Goal: Task Accomplishment & Management: Use online tool/utility

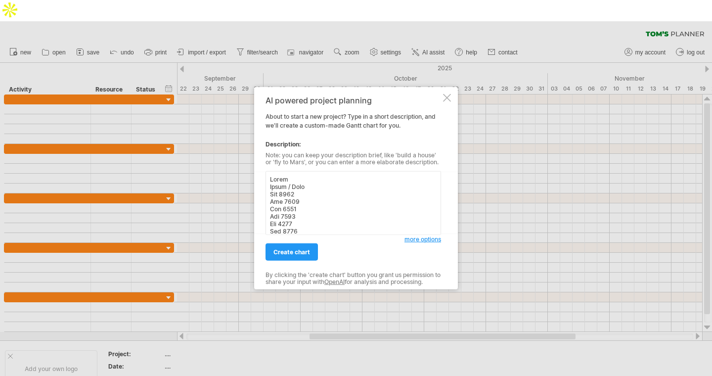
scroll to position [1862, 0]
type textarea "[PERSON_NAME] Phase / Task [DATE] [DATE] [DATE] [DATE] [DATE] [DATE] Phase 1: R…"
click at [301, 251] on span "create chart" at bounding box center [291, 251] width 37 height 7
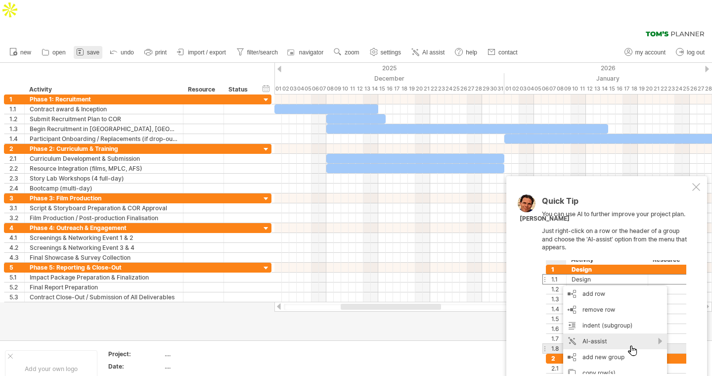
click at [90, 49] on span "save" at bounding box center [93, 52] width 12 height 7
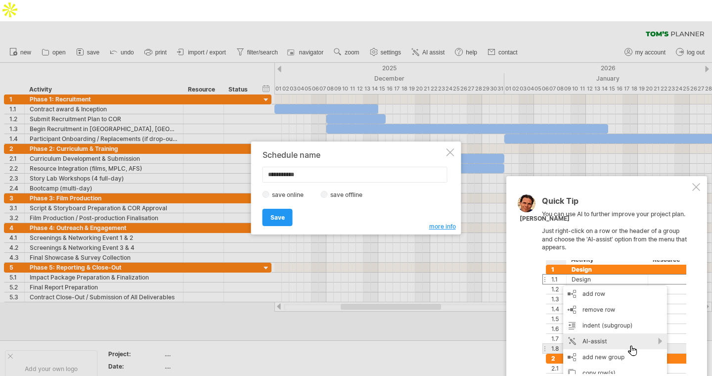
click at [332, 196] on label "save offline" at bounding box center [349, 194] width 43 height 7
drag, startPoint x: 309, startPoint y: 174, endPoint x: 253, endPoint y: 170, distance: 56.5
click at [253, 170] on div "**********" at bounding box center [356, 187] width 210 height 93
type input "*****"
click at [286, 217] on link "Save" at bounding box center [278, 217] width 30 height 17
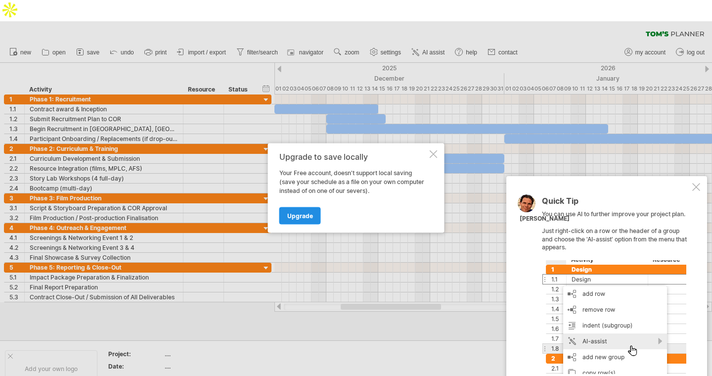
click at [301, 221] on link "Upgrade" at bounding box center [300, 215] width 42 height 17
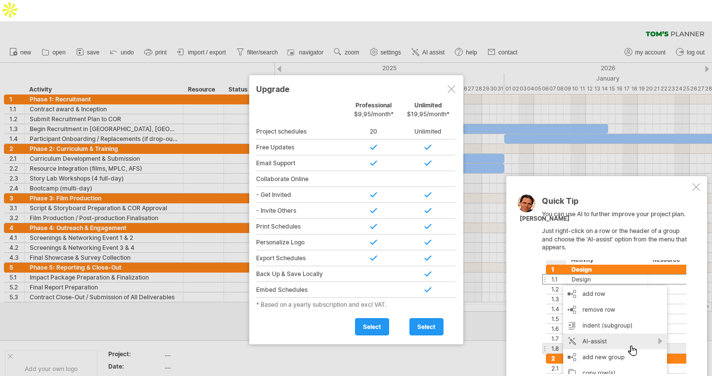
click at [375, 323] on span "select" at bounding box center [372, 326] width 18 height 7
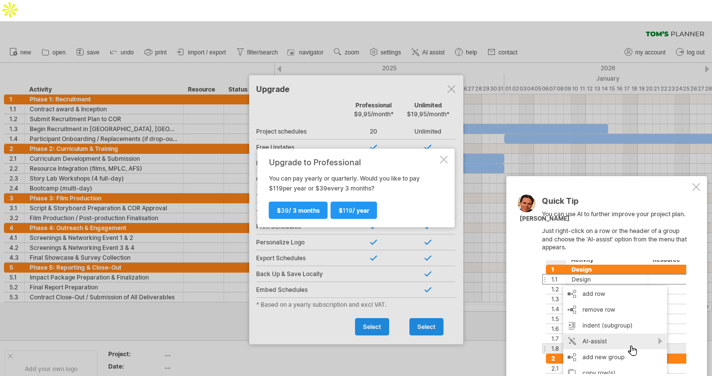
click at [444, 157] on div at bounding box center [444, 160] width 8 height 8
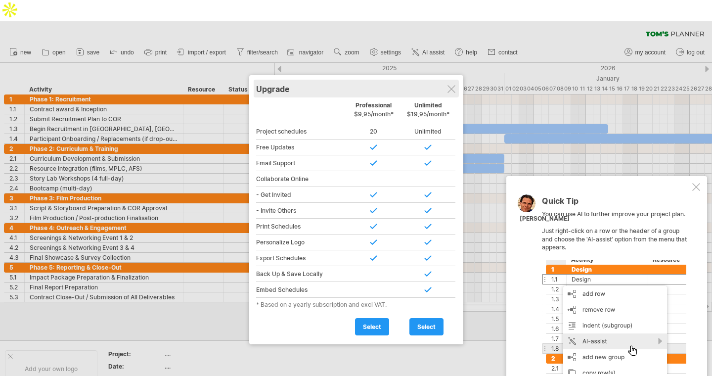
click at [444, 80] on div "Upgrade" at bounding box center [356, 89] width 200 height 18
click at [454, 85] on div at bounding box center [451, 89] width 8 height 8
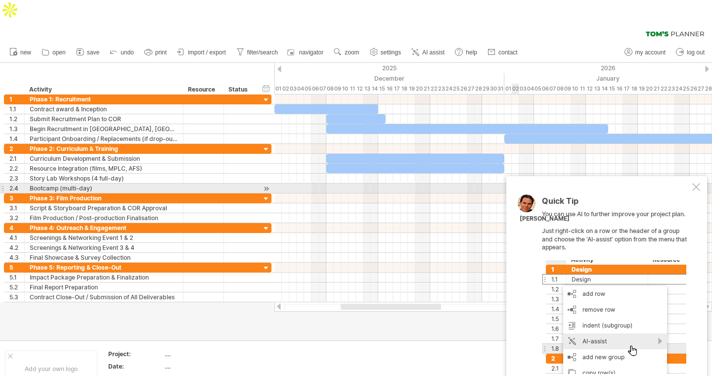
click at [695, 183] on div at bounding box center [696, 187] width 8 height 8
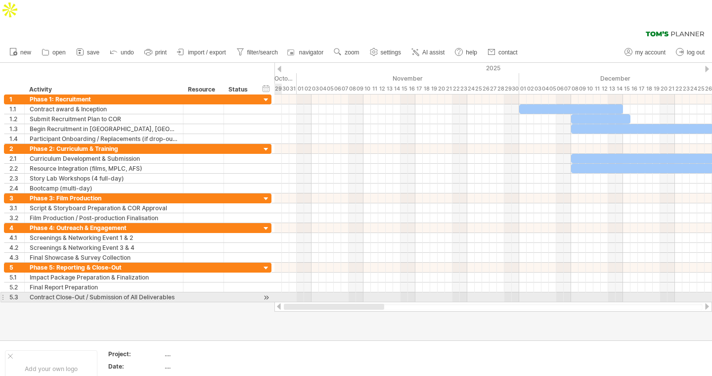
drag, startPoint x: 414, startPoint y: 285, endPoint x: 322, endPoint y: 280, distance: 92.1
click at [322, 302] on div at bounding box center [493, 307] width 438 height 10
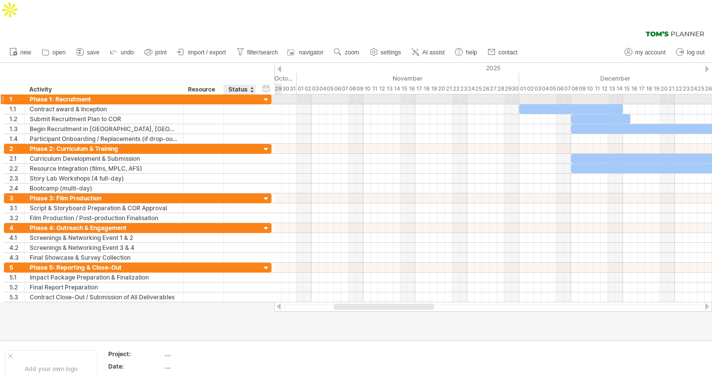
click at [268, 95] on div at bounding box center [266, 99] width 9 height 9
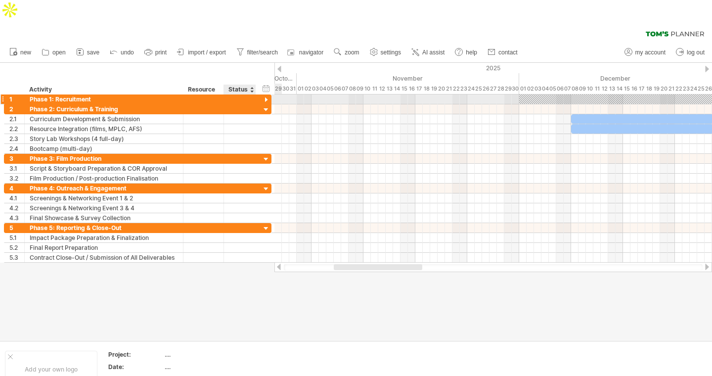
click at [268, 95] on div at bounding box center [266, 99] width 9 height 9
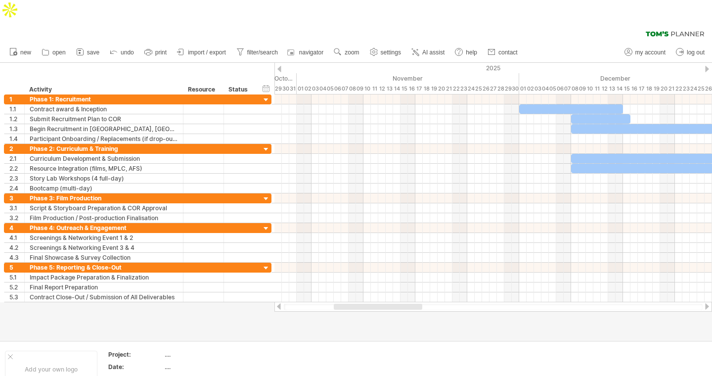
click at [707, 66] on div at bounding box center [707, 69] width 4 height 6
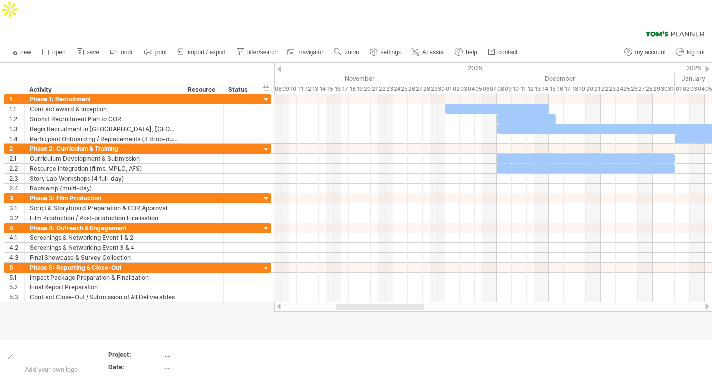
click at [707, 66] on div at bounding box center [707, 69] width 4 height 6
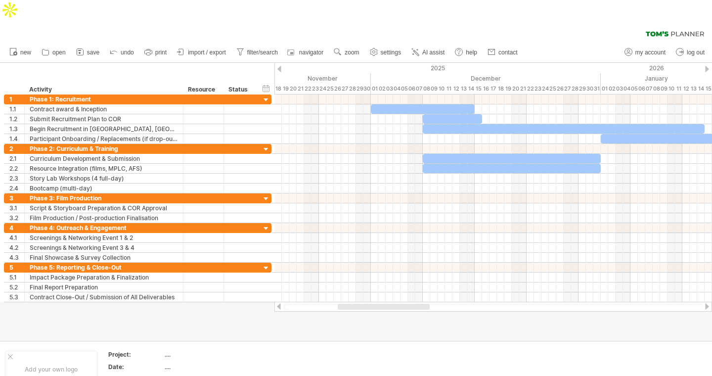
click at [279, 66] on div at bounding box center [279, 69] width 4 height 6
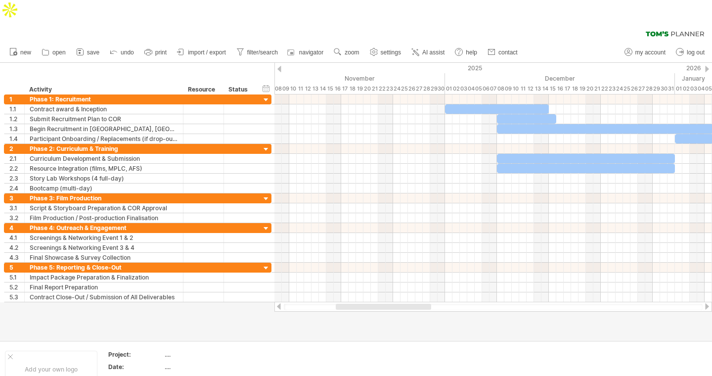
click at [279, 66] on div at bounding box center [279, 69] width 4 height 6
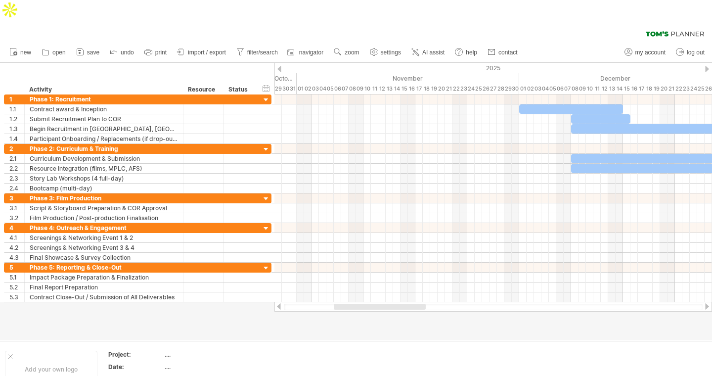
click at [279, 66] on div at bounding box center [279, 69] width 4 height 6
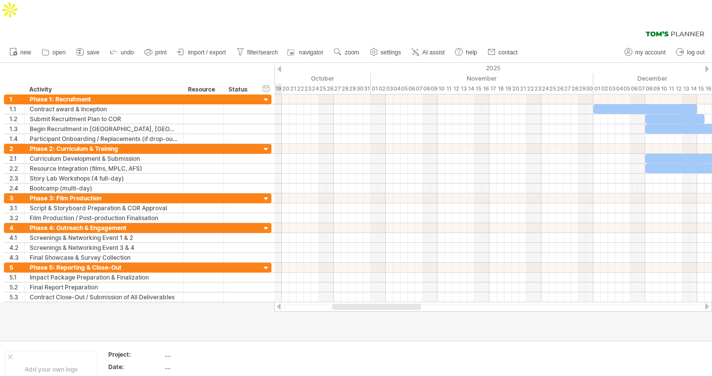
click at [280, 66] on div at bounding box center [279, 69] width 4 height 6
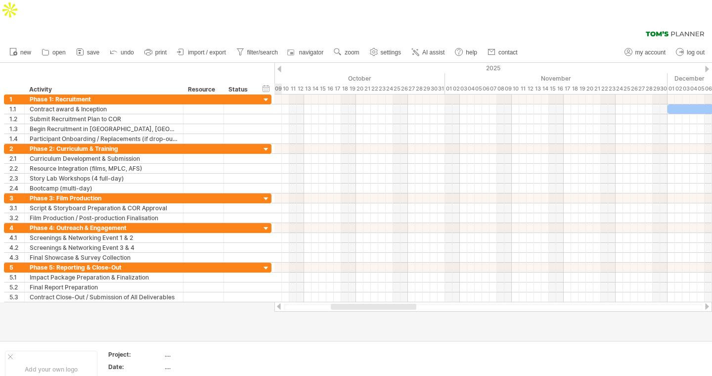
click at [280, 66] on div at bounding box center [279, 69] width 4 height 6
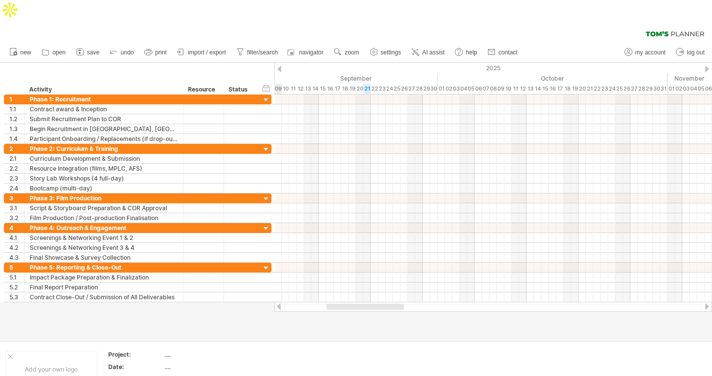
click at [707, 66] on div at bounding box center [707, 69] width 4 height 6
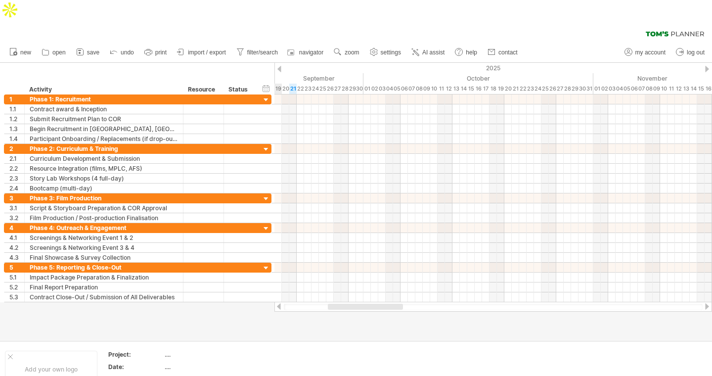
click at [707, 66] on div at bounding box center [707, 69] width 4 height 6
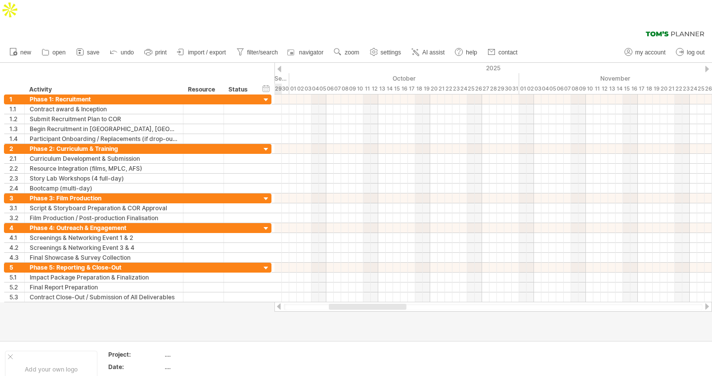
click at [707, 66] on div at bounding box center [707, 69] width 4 height 6
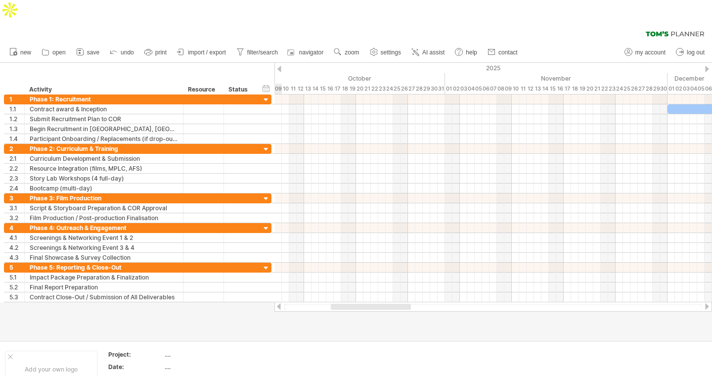
click at [707, 66] on div at bounding box center [707, 69] width 4 height 6
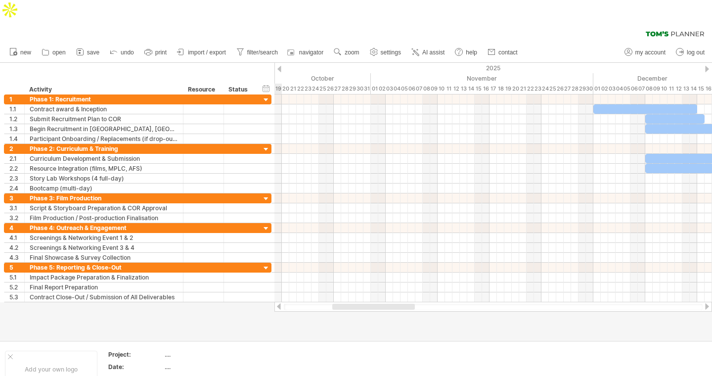
click at [707, 66] on div at bounding box center [707, 69] width 4 height 6
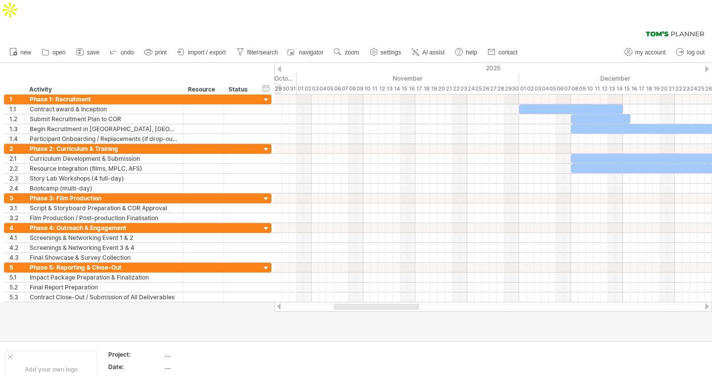
click at [707, 66] on div at bounding box center [707, 69] width 4 height 6
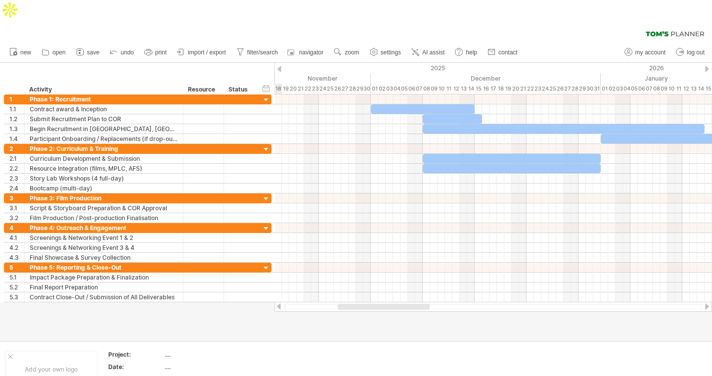
click at [707, 66] on div at bounding box center [707, 69] width 4 height 6
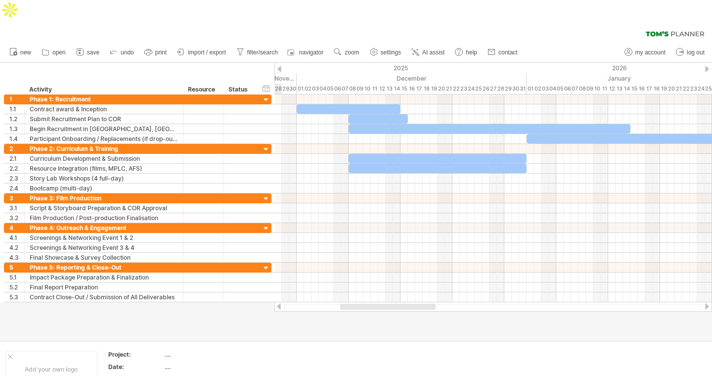
click at [707, 66] on div at bounding box center [707, 69] width 4 height 6
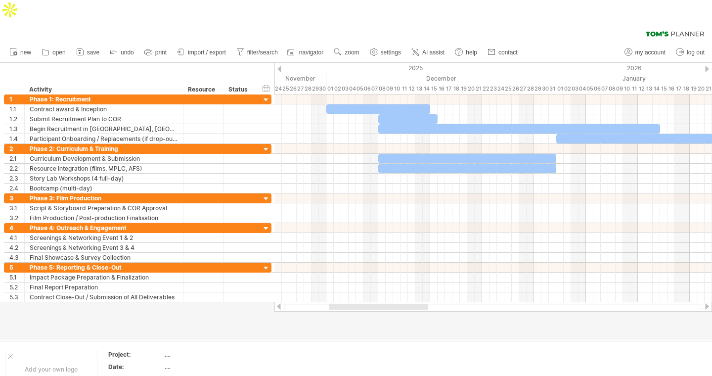
drag, startPoint x: 424, startPoint y: 284, endPoint x: 400, endPoint y: 284, distance: 23.7
click at [400, 304] on div at bounding box center [378, 307] width 99 height 6
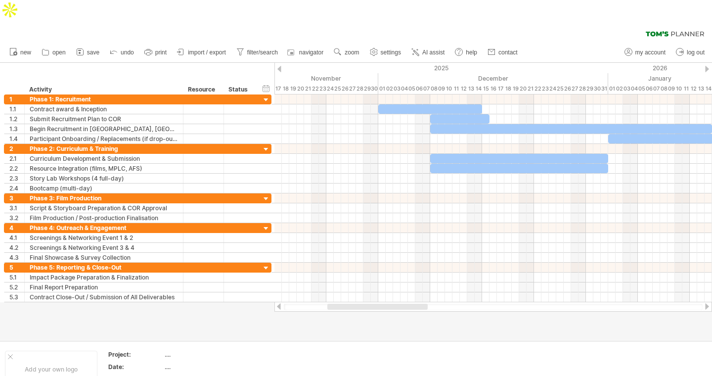
drag, startPoint x: 412, startPoint y: 285, endPoint x: 400, endPoint y: 287, distance: 12.0
click at [400, 304] on div at bounding box center [377, 307] width 100 height 6
click at [150, 47] on icon at bounding box center [148, 52] width 10 height 10
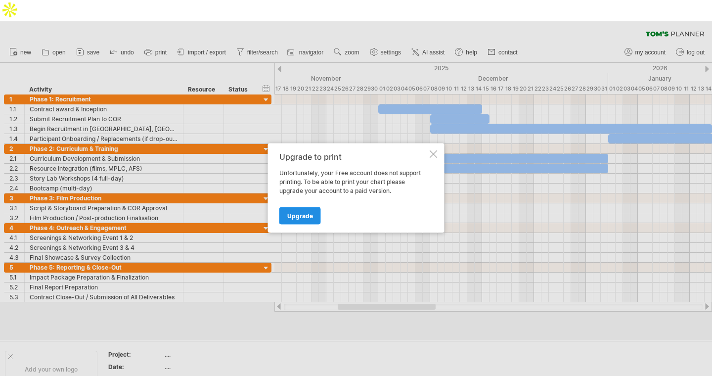
click at [316, 218] on link "Upgrade" at bounding box center [300, 215] width 42 height 17
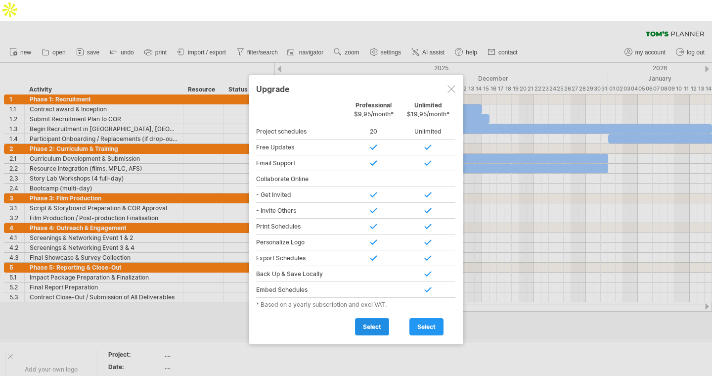
click at [382, 318] on link "select" at bounding box center [372, 326] width 34 height 17
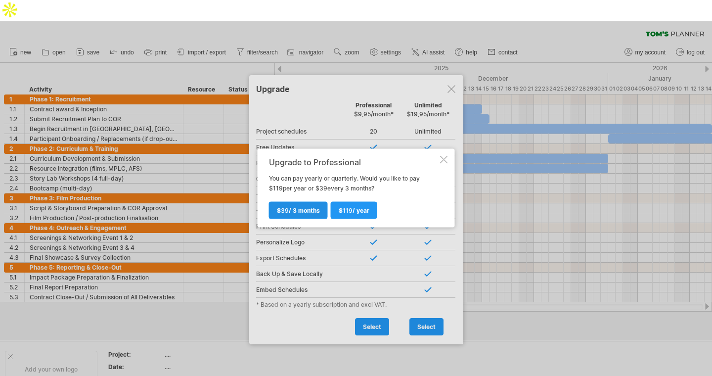
click at [297, 215] on link "$ 39 / 3 months" at bounding box center [298, 210] width 59 height 17
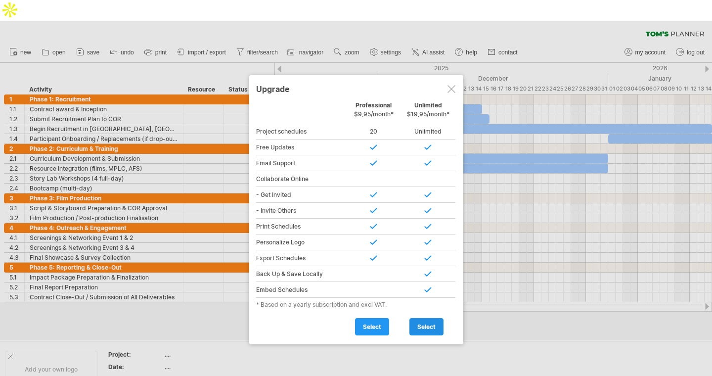
click at [436, 318] on link "select" at bounding box center [426, 326] width 34 height 17
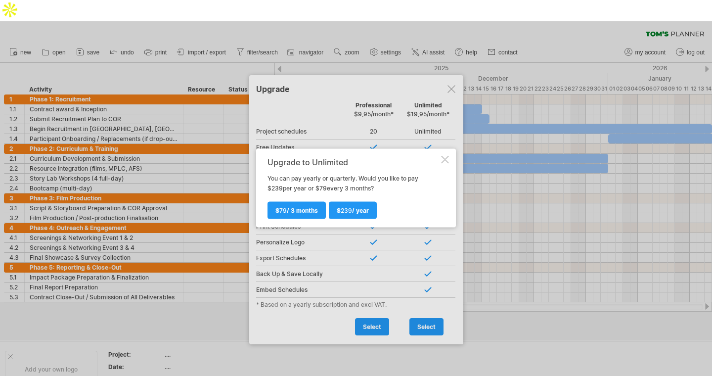
click at [442, 125] on div at bounding box center [356, 209] width 712 height 376
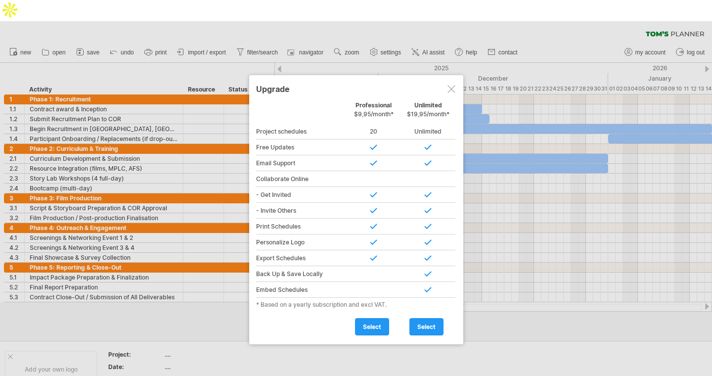
click at [447, 85] on div at bounding box center [451, 89] width 8 height 8
